Goal: Task Accomplishment & Management: Complete application form

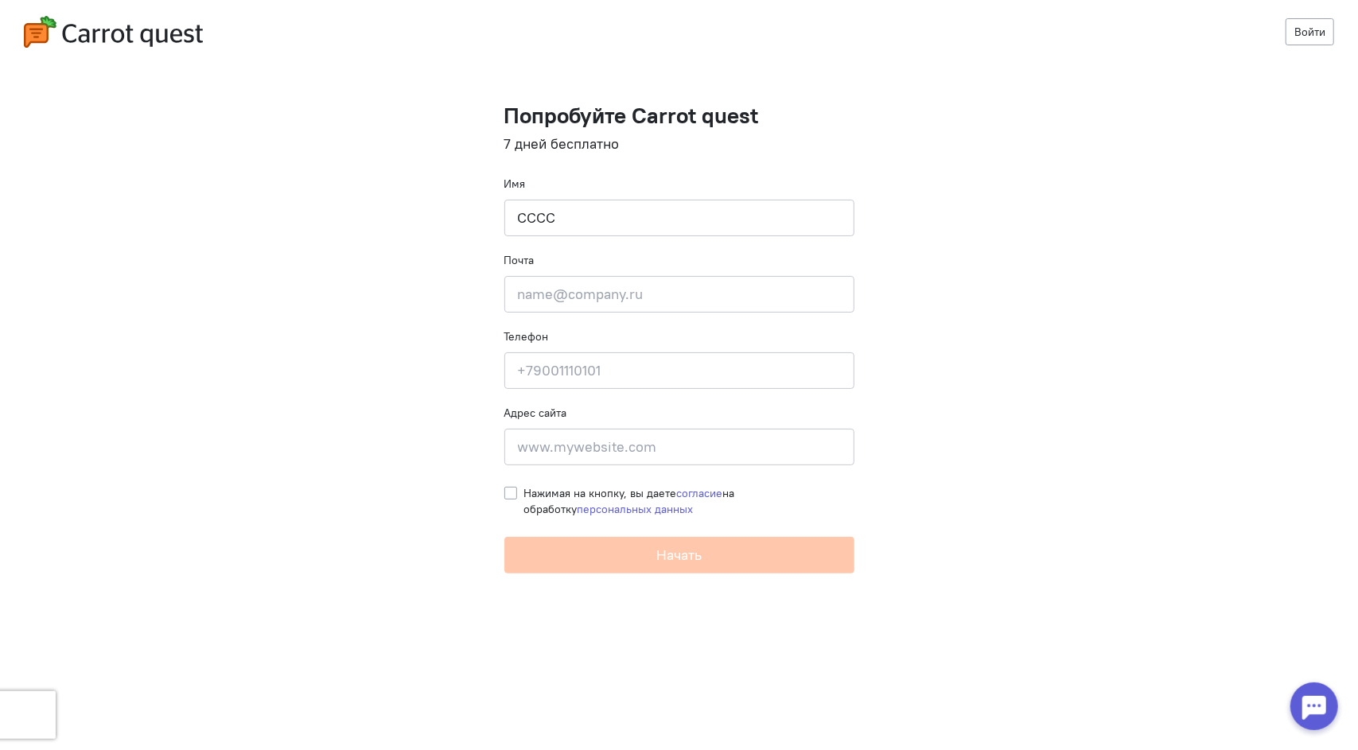
type input "CCCC"
click at [555, 296] on input "email" at bounding box center [680, 294] width 350 height 37
paste input "[EMAIL_ADDRESS][DOMAIN_NAME]"
type input "[EMAIL_ADDRESS][DOMAIN_NAME]"
click at [563, 371] on input at bounding box center [680, 371] width 350 height 37
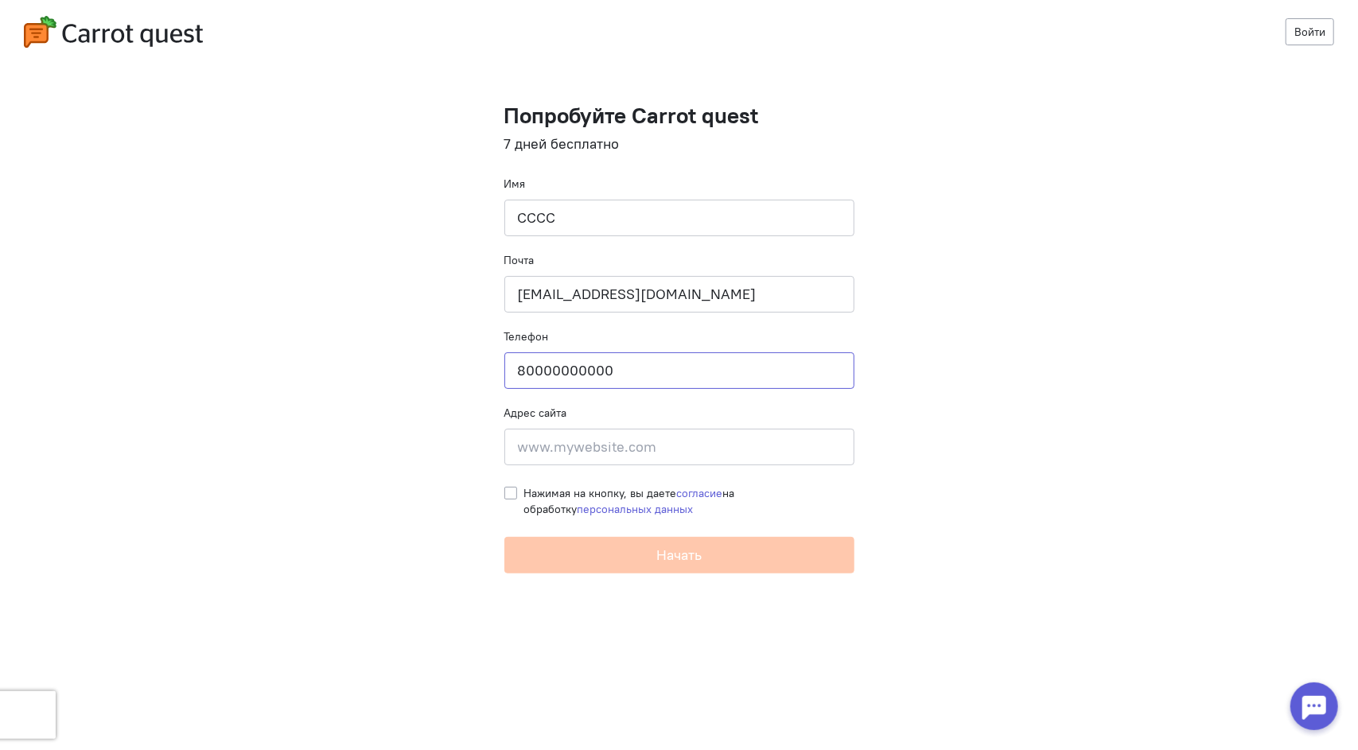
type input "80000000000"
click at [547, 458] on input at bounding box center [680, 447] width 350 height 37
click at [641, 449] on input at bounding box center [680, 447] width 350 height 37
paste input "[URL][DOMAIN_NAME]"
type input "[URL][DOMAIN_NAME]"
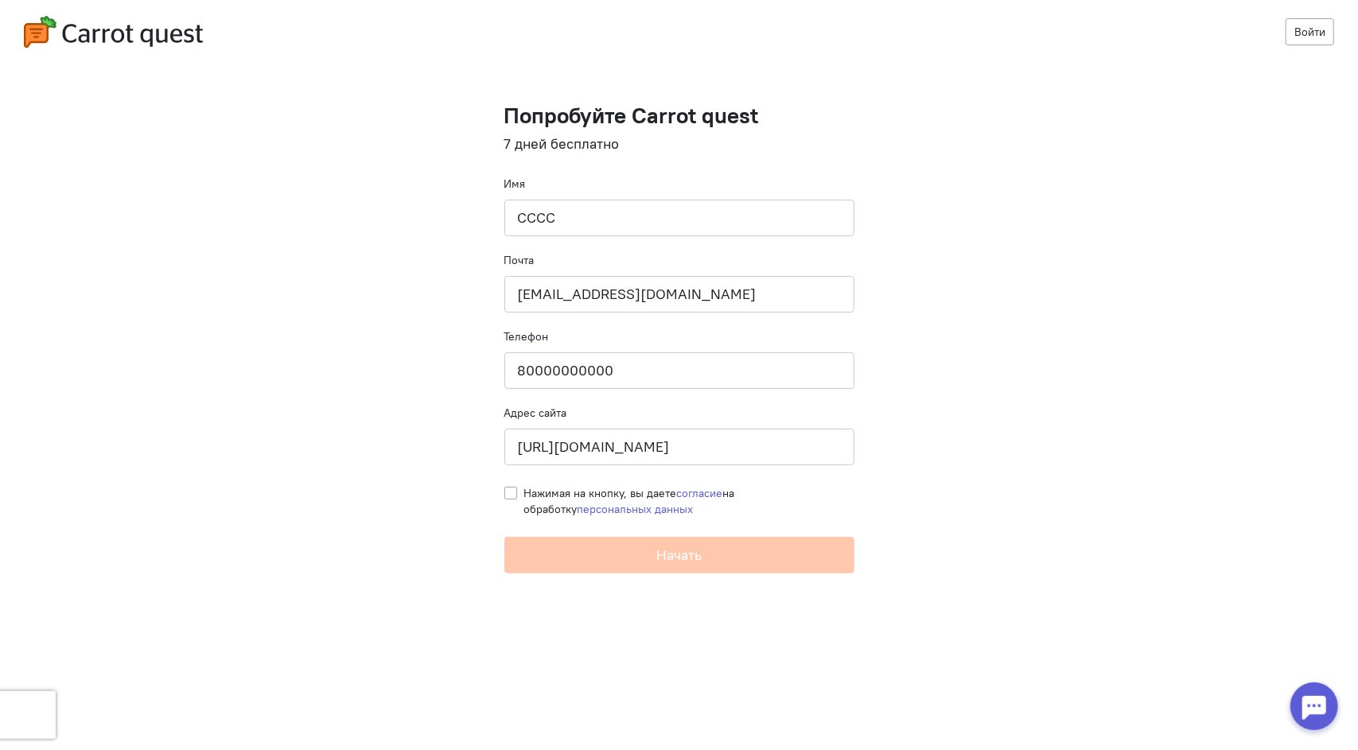
click at [550, 489] on span "Нажимая на кнопку, вы даете согласие на обработку персональных данных" at bounding box center [629, 501] width 211 height 30
click at [517, 489] on input "Нажимая на кнопку, вы даете согласие на обработку персональных данных" at bounding box center [511, 492] width 13 height 14
checkbox input "true"
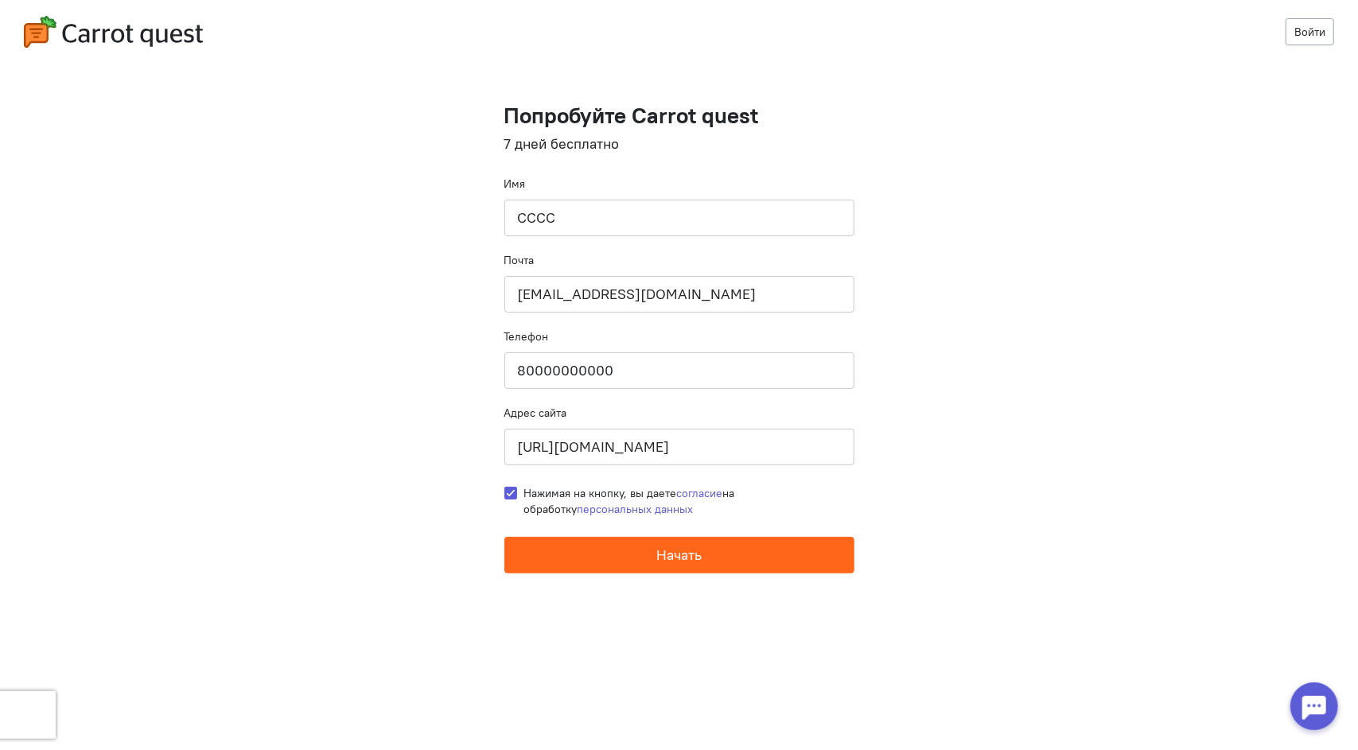
click at [583, 541] on button "Начать" at bounding box center [680, 555] width 350 height 37
